Goal: Check status: Check status

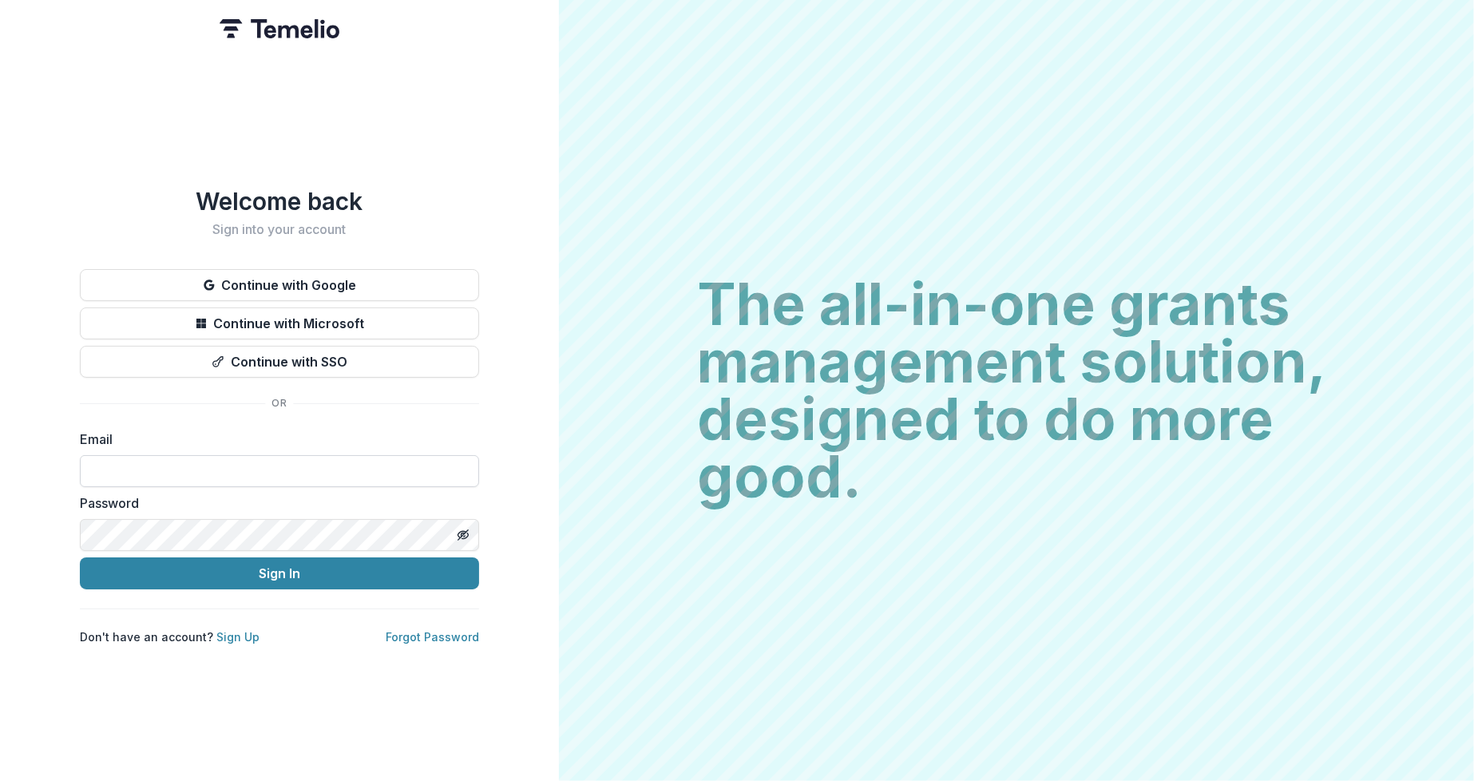
click at [180, 455] on input at bounding box center [279, 471] width 399 height 32
type input "**********"
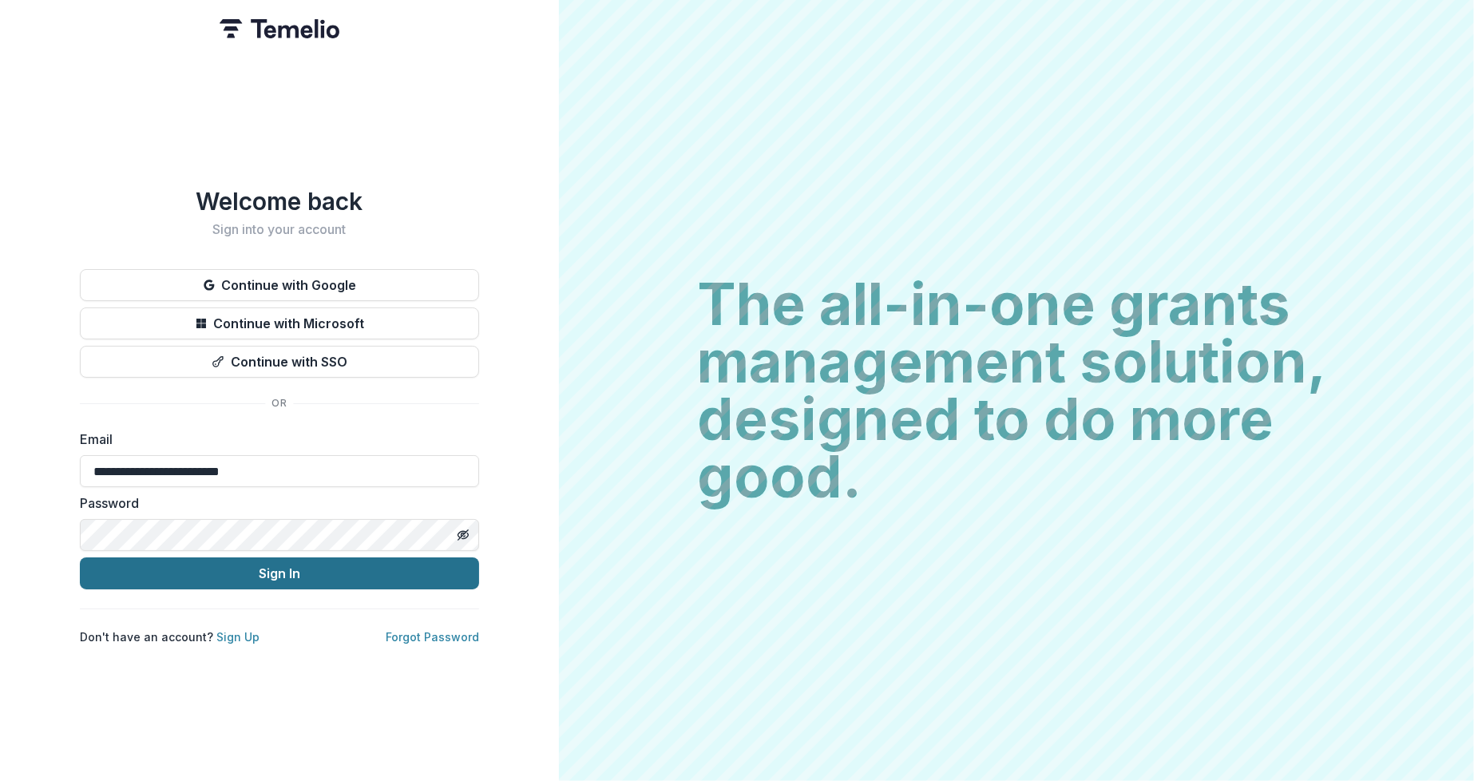
click at [289, 577] on button "Sign In" at bounding box center [279, 573] width 399 height 32
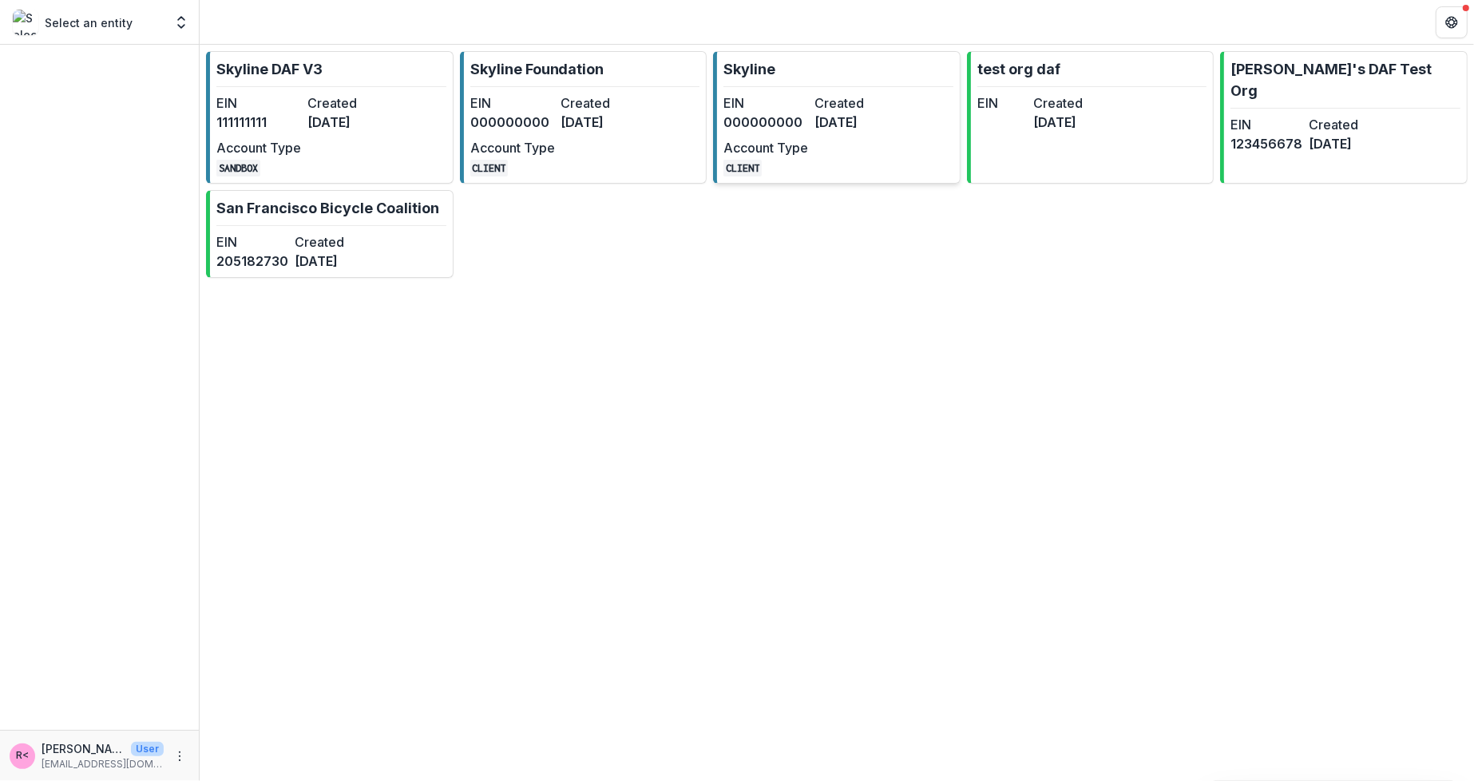
click at [818, 131] on dd "[DATE]" at bounding box center [856, 122] width 85 height 19
